Goal: Contribute content: Contribute content

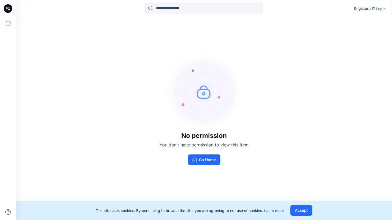
click at [377, 8] on p "Login" at bounding box center [381, 9] width 10 height 6
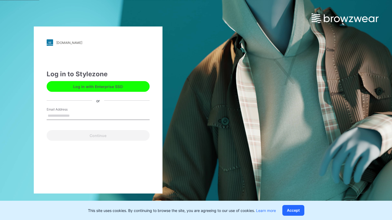
click at [63, 116] on input "Email Address" at bounding box center [98, 116] width 103 height 8
type input "**********"
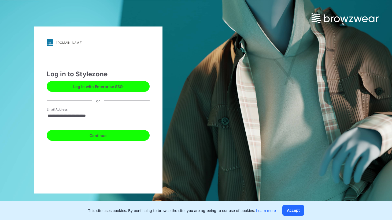
click at [87, 134] on button "Continue" at bounding box center [98, 135] width 103 height 11
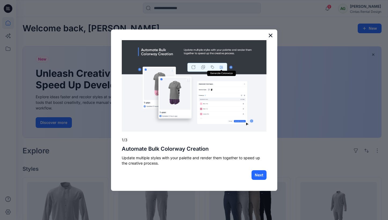
click at [271, 33] on button "×" at bounding box center [270, 35] width 5 height 9
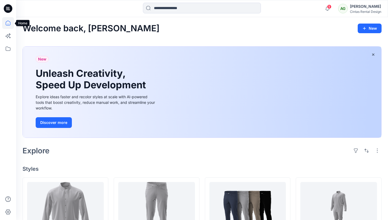
click at [9, 22] on icon at bounding box center [8, 23] width 12 height 12
click at [5, 49] on icon at bounding box center [8, 49] width 12 height 12
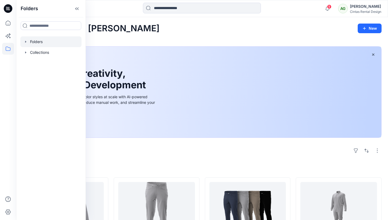
click at [29, 45] on div at bounding box center [50, 41] width 61 height 11
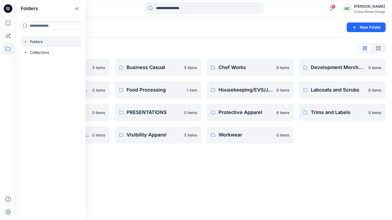
click at [234, 42] on div "Folders List 7_15 MEETING 5 items Development Technical Design 0 items Legacy B…" at bounding box center [204, 93] width 376 height 112
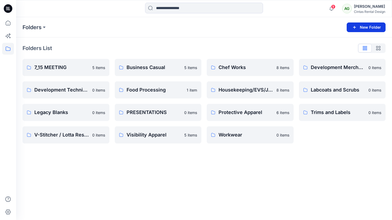
click at [372, 29] on button "New Folder" at bounding box center [365, 27] width 39 height 10
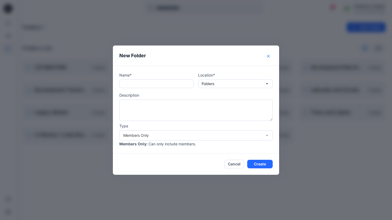
click at [269, 55] on button "Close" at bounding box center [268, 56] width 9 height 9
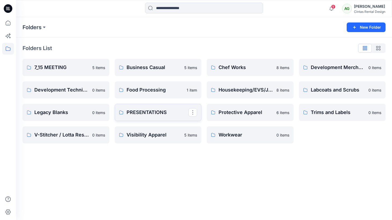
click at [157, 114] on p "PRESENTATIONS" at bounding box center [157, 112] width 62 height 7
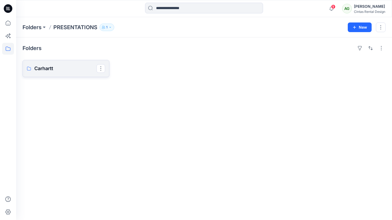
click at [50, 67] on p "Carhartt" at bounding box center [65, 68] width 62 height 7
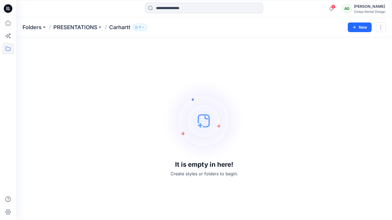
click at [142, 27] on button "1" at bounding box center [139, 27] width 15 height 7
click at [377, 31] on button "button" at bounding box center [381, 27] width 10 height 10
click at [268, 28] on div "Folders PRESENTATIONS Carhartt 1 Folder Access Members Only Angelina Griffiths …" at bounding box center [182, 27] width 321 height 7
click at [361, 29] on button "New" at bounding box center [359, 27] width 24 height 10
click at [355, 37] on button "New Style" at bounding box center [347, 40] width 46 height 11
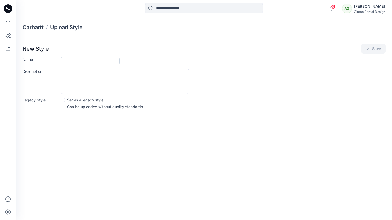
click at [106, 62] on input "Name" at bounding box center [90, 61] width 59 height 9
type input "**********"
click at [376, 50] on button "Save" at bounding box center [373, 49] width 24 height 10
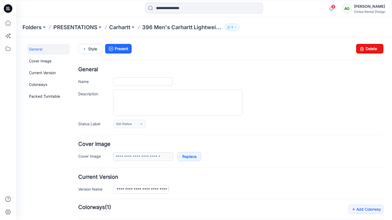
type input "**********"
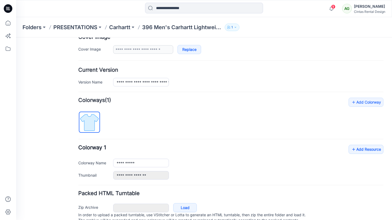
scroll to position [128, 0]
